Goal: Entertainment & Leisure: Consume media (video, audio)

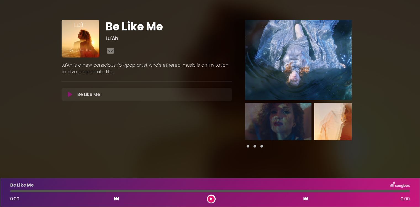
click at [69, 95] on icon at bounding box center [70, 95] width 4 height 6
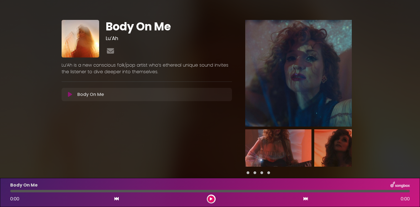
click at [69, 93] on icon at bounding box center [70, 95] width 4 height 6
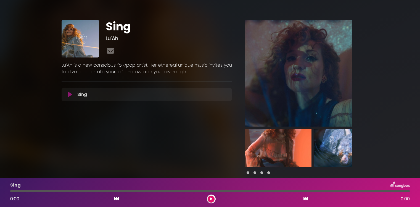
click at [70, 96] on icon at bounding box center [70, 95] width 4 height 6
